Goal: Find specific page/section: Find specific page/section

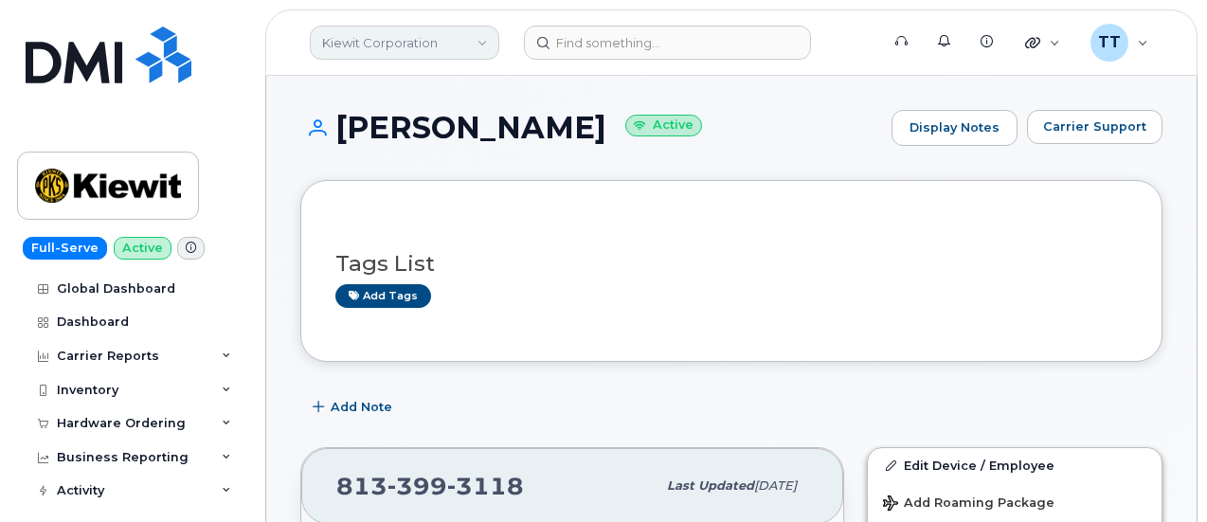
click at [397, 39] on link "Kiewit Corporation" at bounding box center [405, 43] width 190 height 34
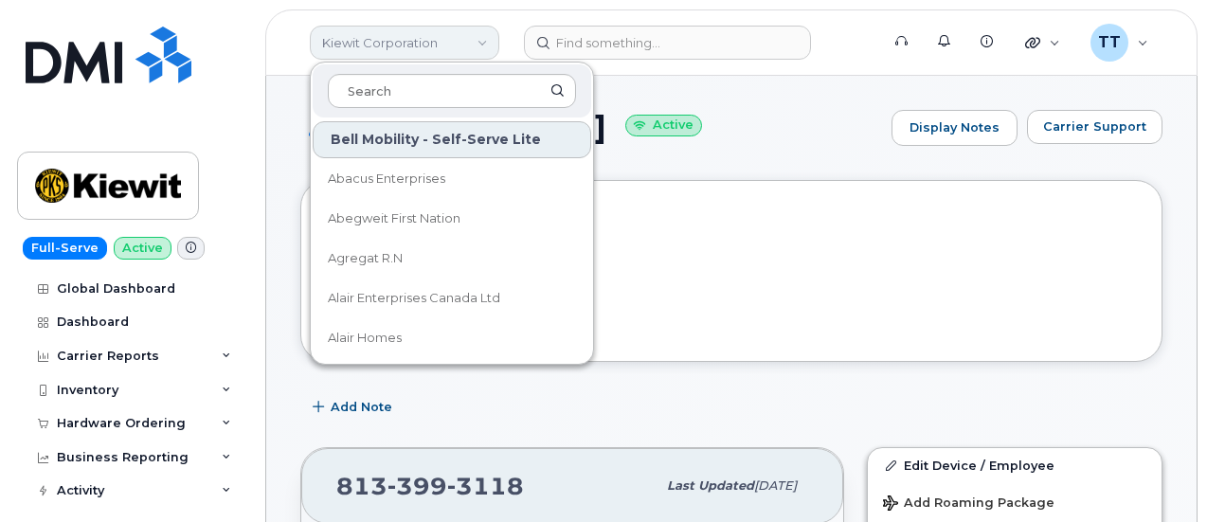
click at [394, 52] on link "Kiewit Corporation" at bounding box center [405, 43] width 190 height 34
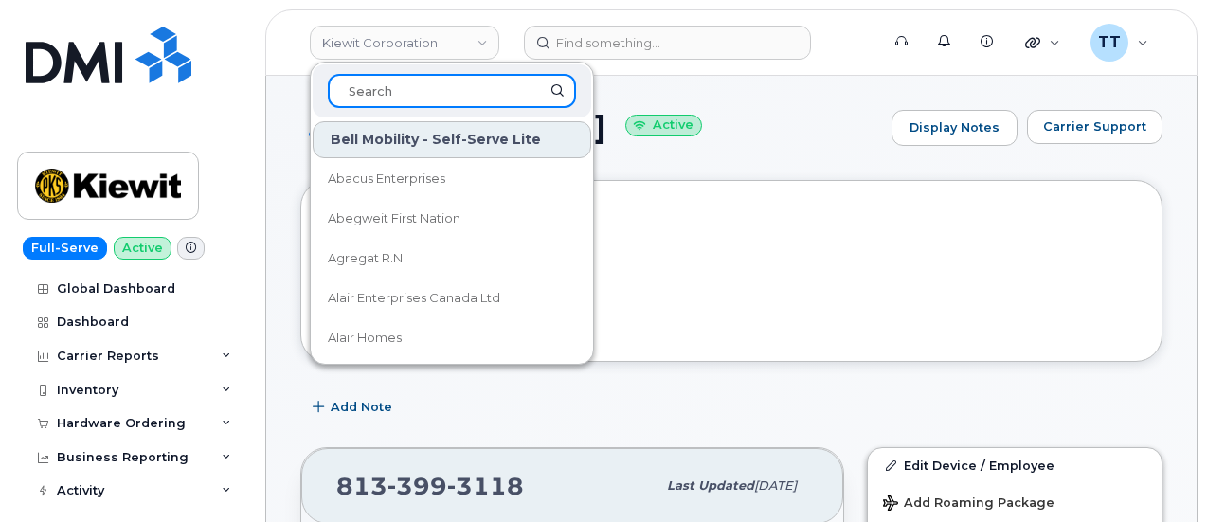
click at [400, 93] on input at bounding box center [452, 91] width 248 height 34
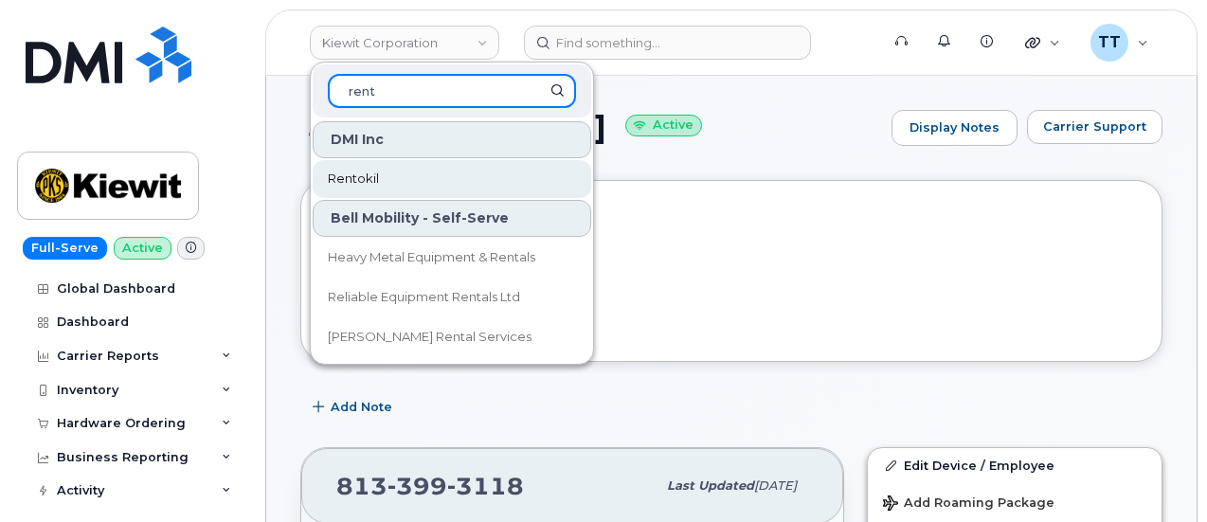
type input "rent"
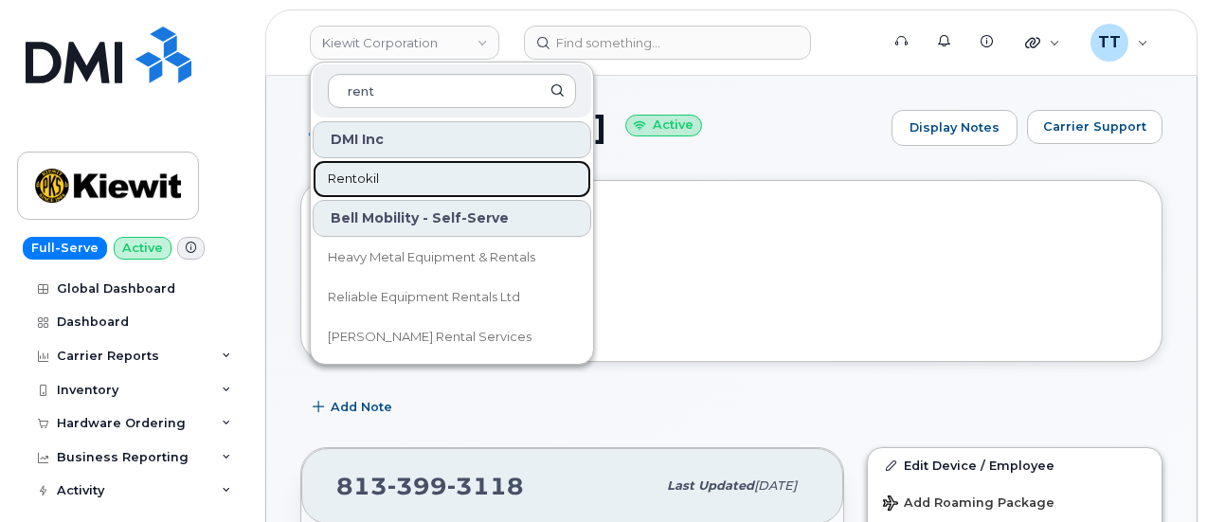
click at [378, 187] on link "Rentokil" at bounding box center [452, 179] width 279 height 38
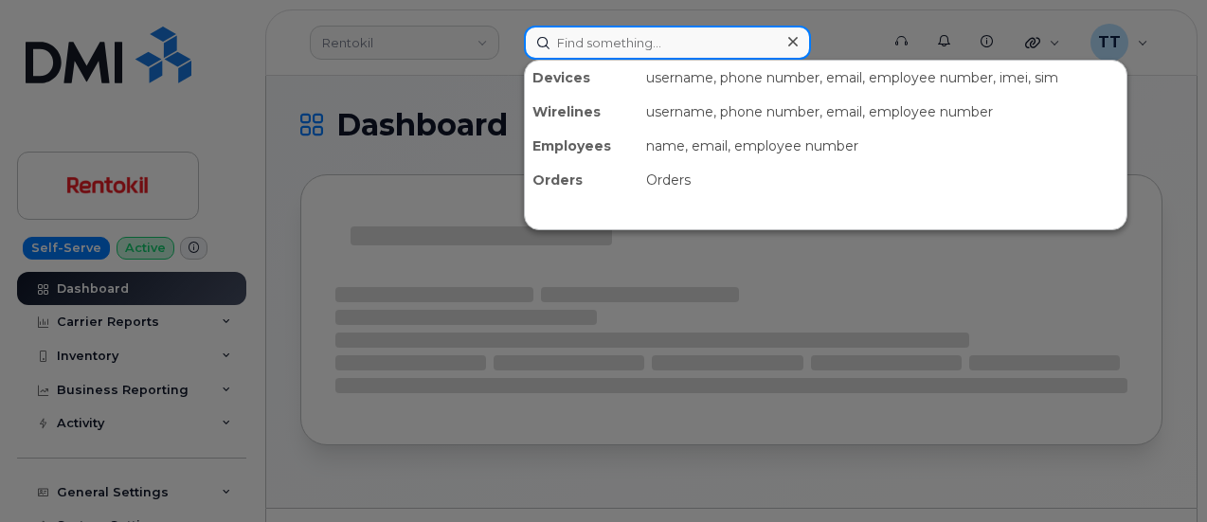
click at [599, 37] on input at bounding box center [667, 43] width 287 height 34
paste input "[PERSON_NAME]"
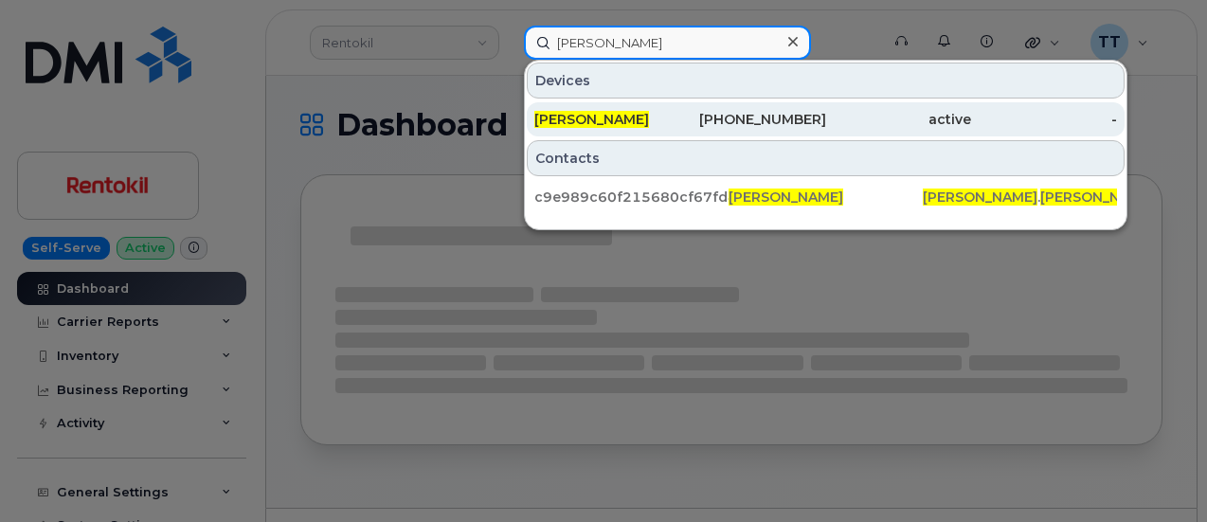
type input "Jeremy Kincer"
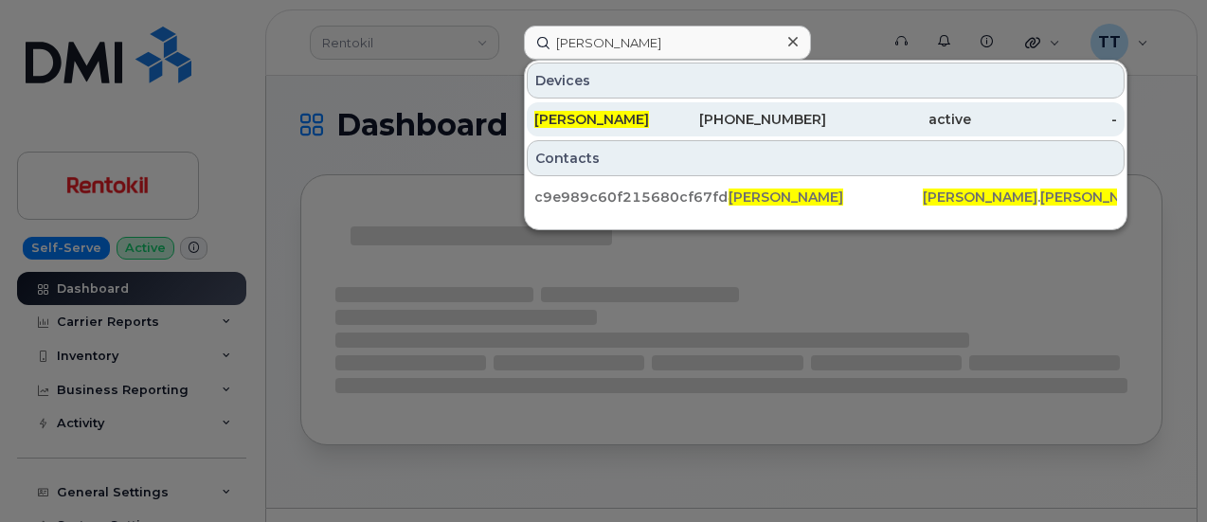
click at [639, 111] on span "JEREMY KINCER" at bounding box center [591, 119] width 115 height 17
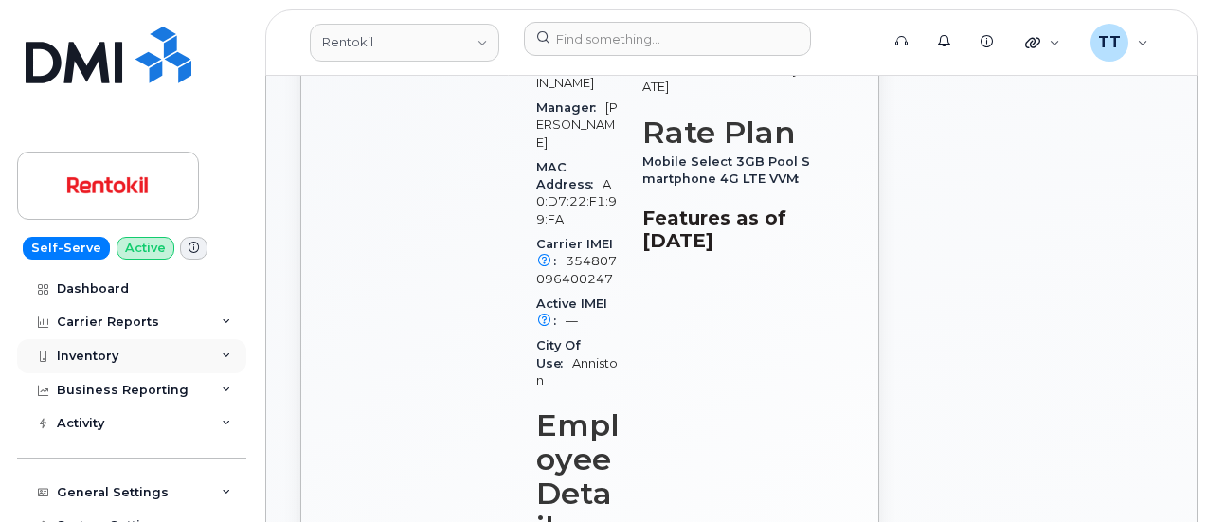
scroll to position [741, 0]
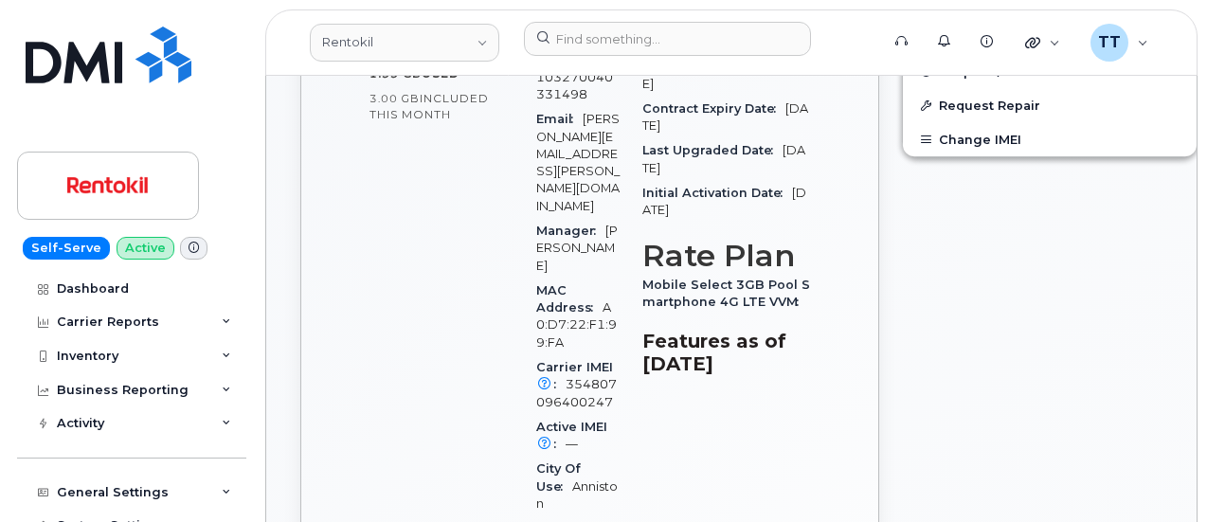
drag, startPoint x: 1006, startPoint y: 372, endPoint x: 688, endPoint y: 361, distance: 318.6
click at [1006, 372] on div "Edit Device / Employee Add Roaming Package Reset Voicemail Change SIM Card Chan…" at bounding box center [1050, 476] width 318 height 1563
click at [121, 353] on div "Inventory" at bounding box center [131, 356] width 229 height 34
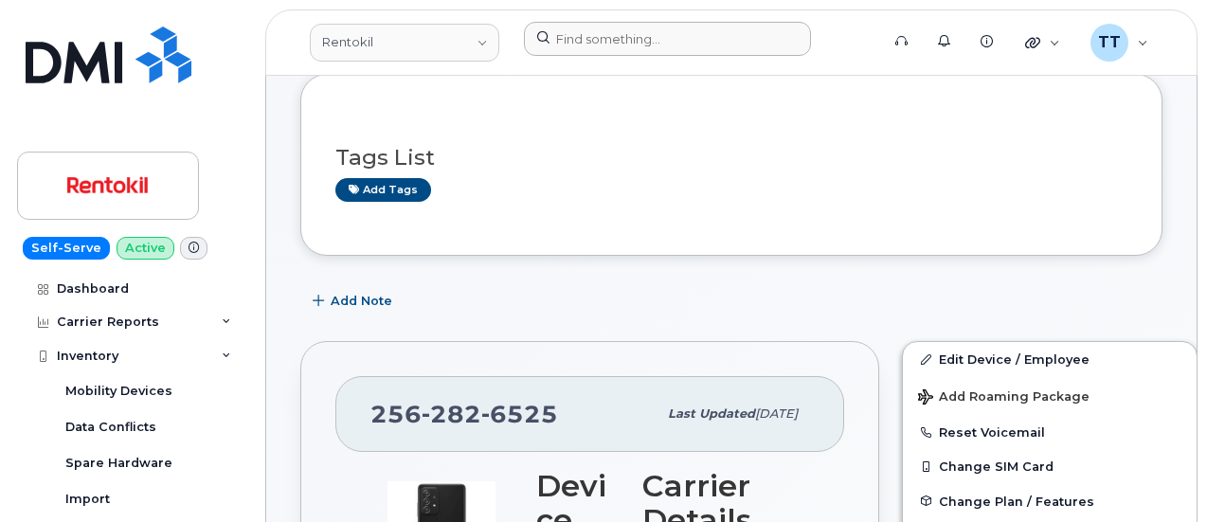
scroll to position [0, 0]
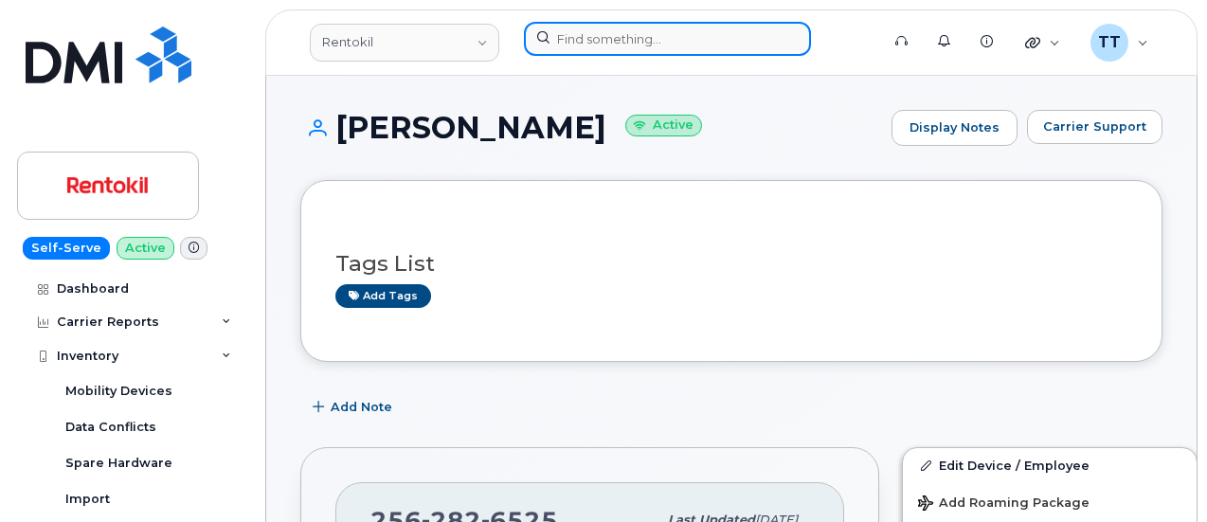
click at [593, 35] on input at bounding box center [667, 39] width 287 height 34
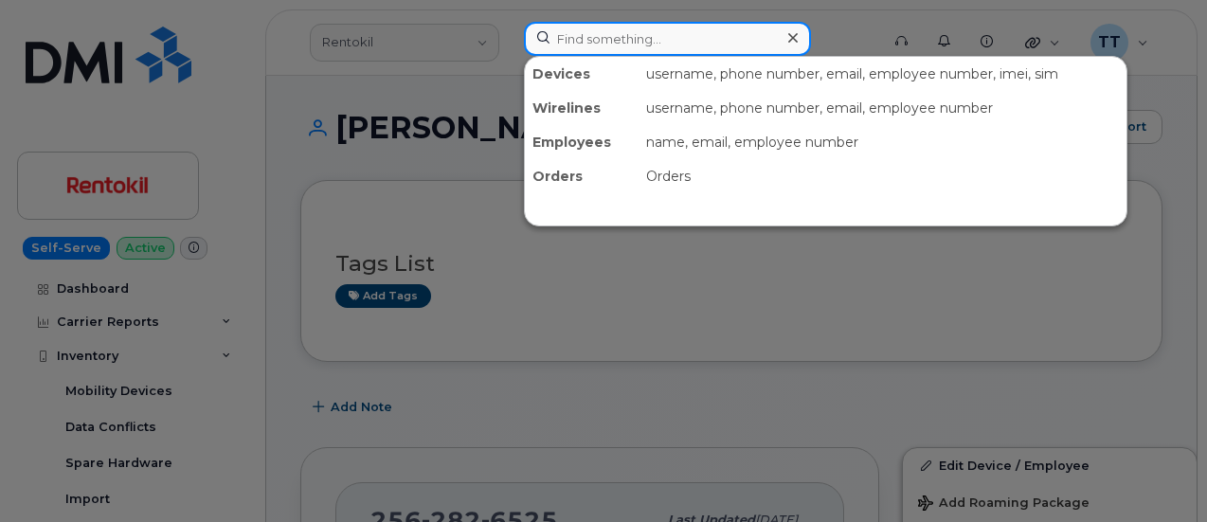
paste input "407-484-3146"
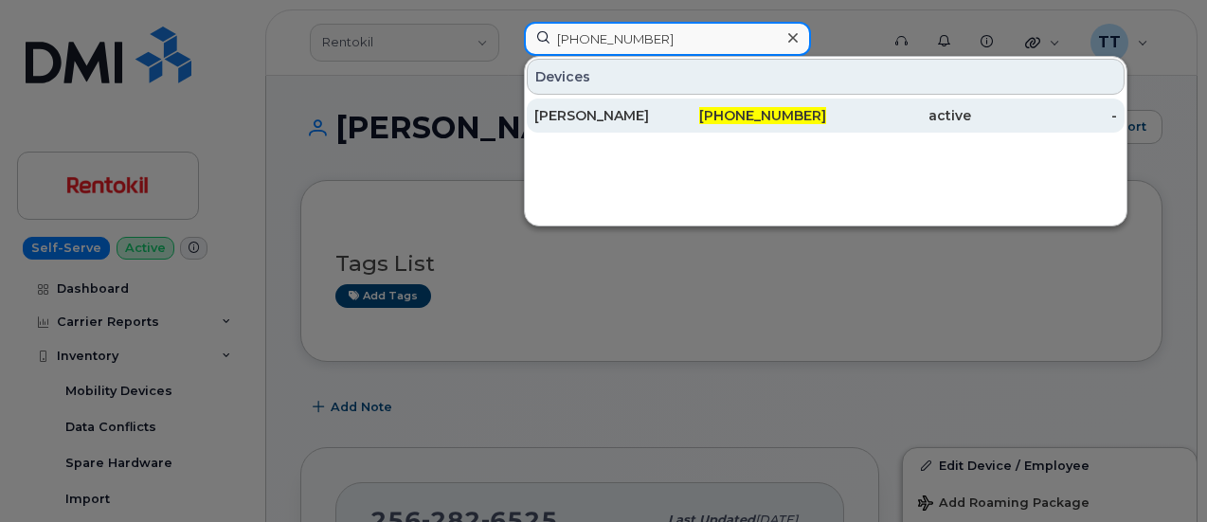
type input "407-484-3146"
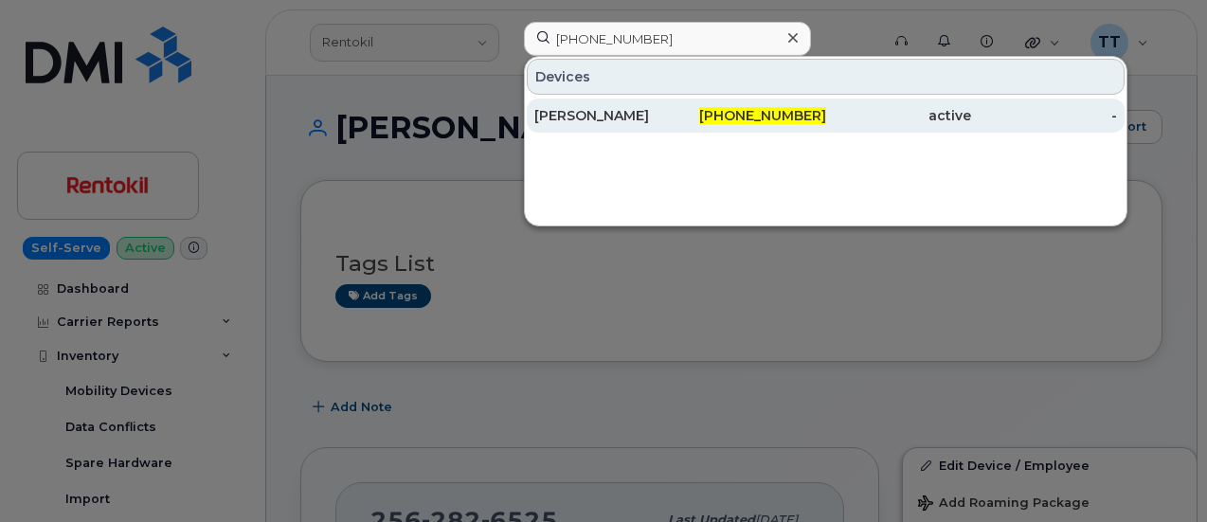
click at [658, 123] on div "KIMBERLY MAHL" at bounding box center [607, 115] width 146 height 19
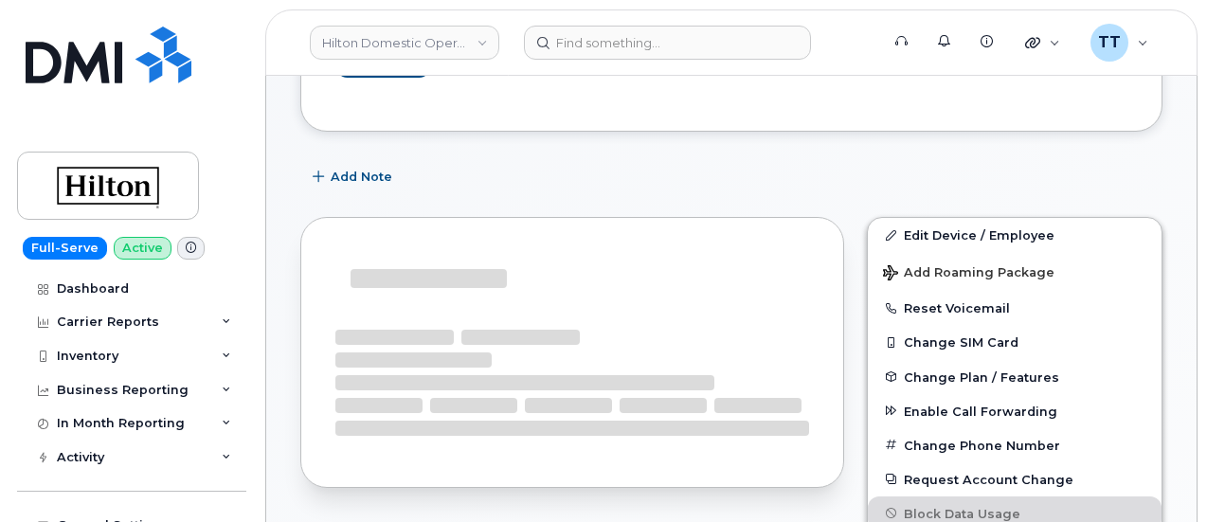
scroll to position [444, 0]
